Goal: Task Accomplishment & Management: Use online tool/utility

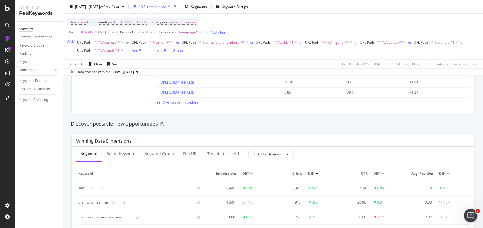
scroll to position [453, 0]
drag, startPoint x: 664, startPoint y: 1, endPoint x: 37, endPoint y: 171, distance: 650.1
click at [37, 171] on div "Overview Content Performance Keyword Groups Ranking Keywords More Reports Count…" at bounding box center [39, 125] width 48 height 206
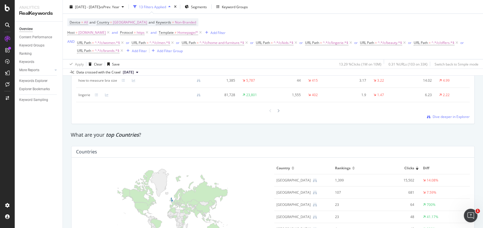
scroll to position [868, 0]
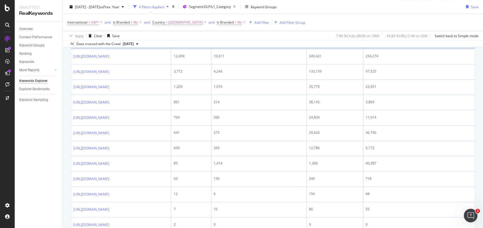
scroll to position [113, 0]
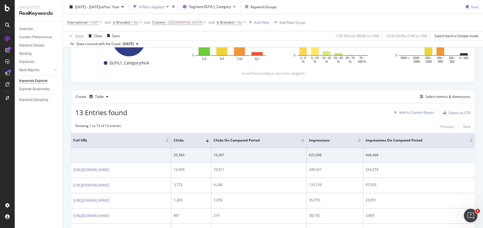
click at [423, 111] on div "Add to Custom Report" at bounding box center [417, 112] width 35 height 3
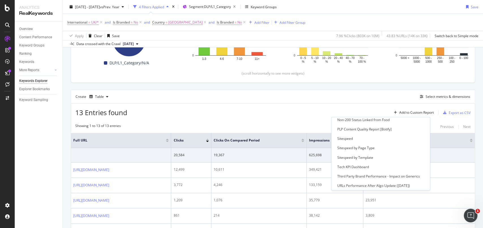
scroll to position [211, 0]
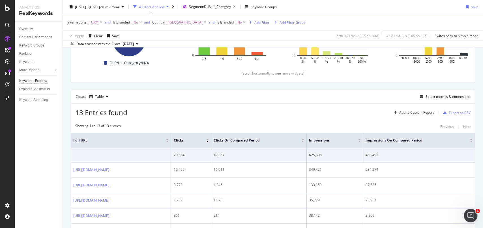
click at [286, 110] on div "13 Entries found Add to Custom Report Export as CSV" at bounding box center [273, 110] width 404 height 14
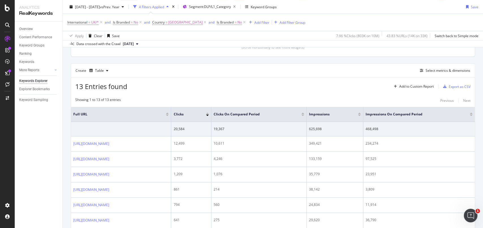
scroll to position [151, 0]
